Goal: Find specific page/section: Find specific page/section

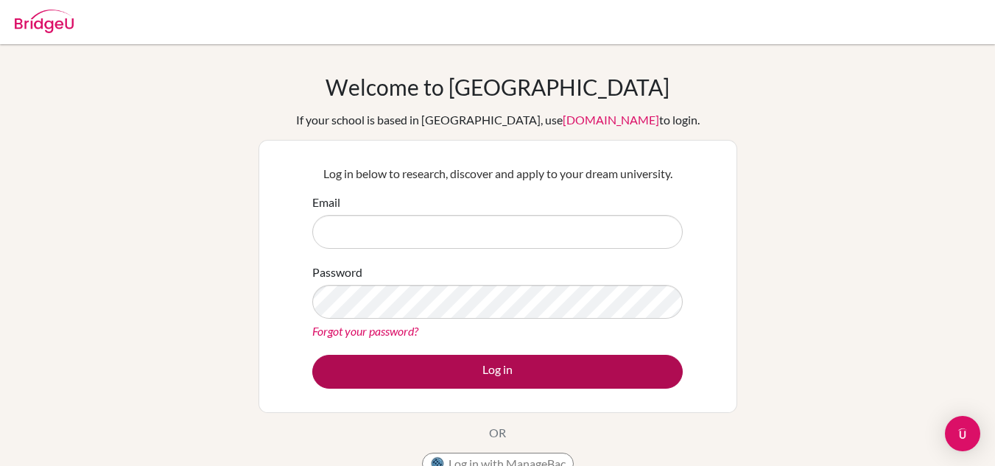
type input "chin.scimone@triplecschool.org"
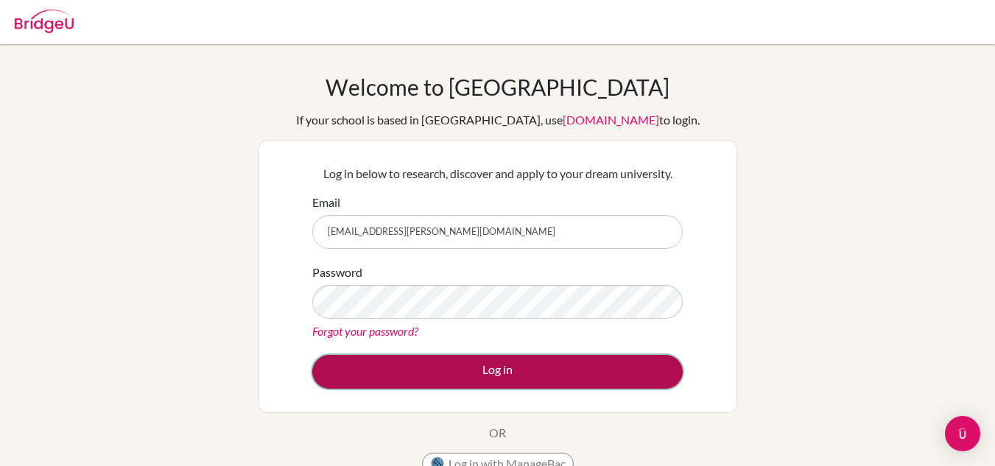
click at [477, 365] on button "Log in" at bounding box center [497, 372] width 371 height 34
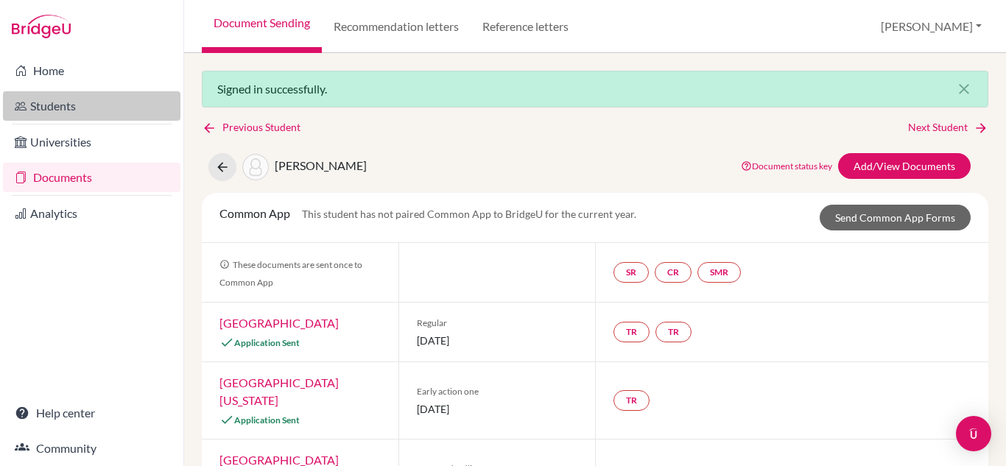
click at [58, 108] on link "Students" at bounding box center [92, 105] width 178 height 29
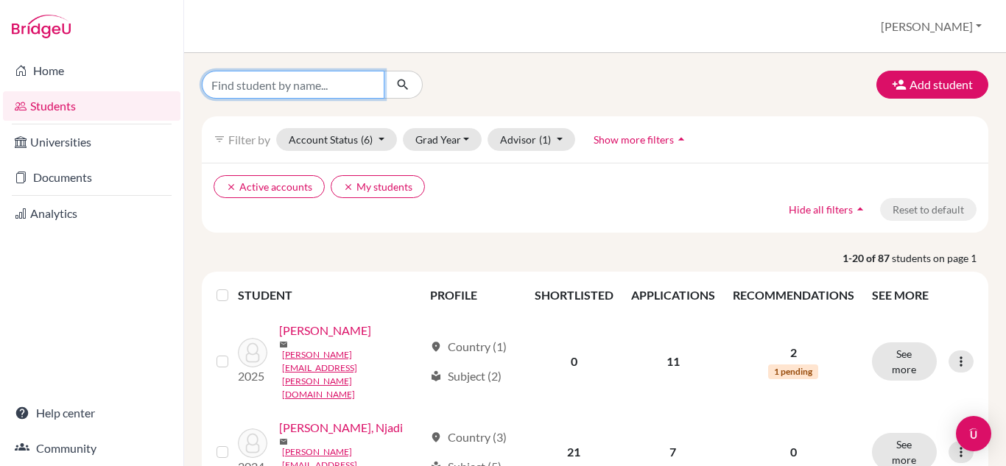
click at [304, 77] on input "Find student by name..." at bounding box center [293, 85] width 183 height 28
type input "[DEMOGRAPHIC_DATA]"
click button "submit" at bounding box center [403, 85] width 39 height 28
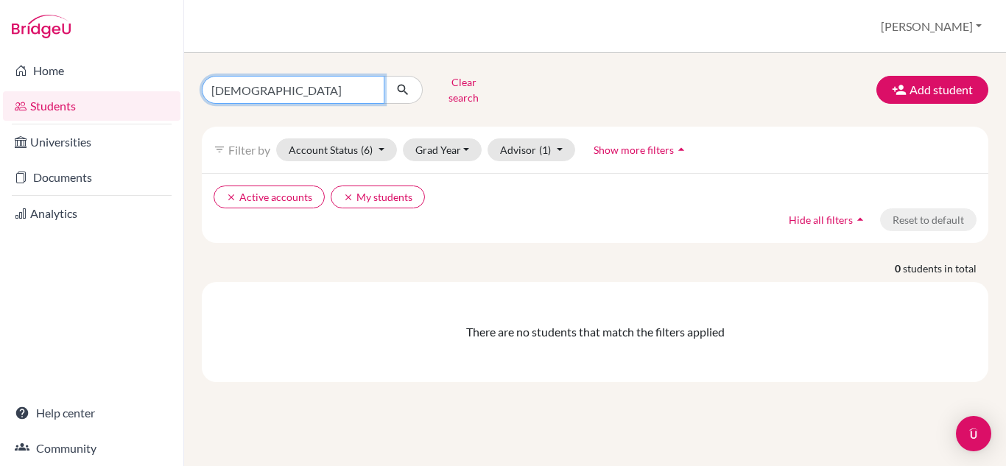
click at [371, 88] on input "kristen" at bounding box center [293, 90] width 183 height 28
